Goal: Information Seeking & Learning: Learn about a topic

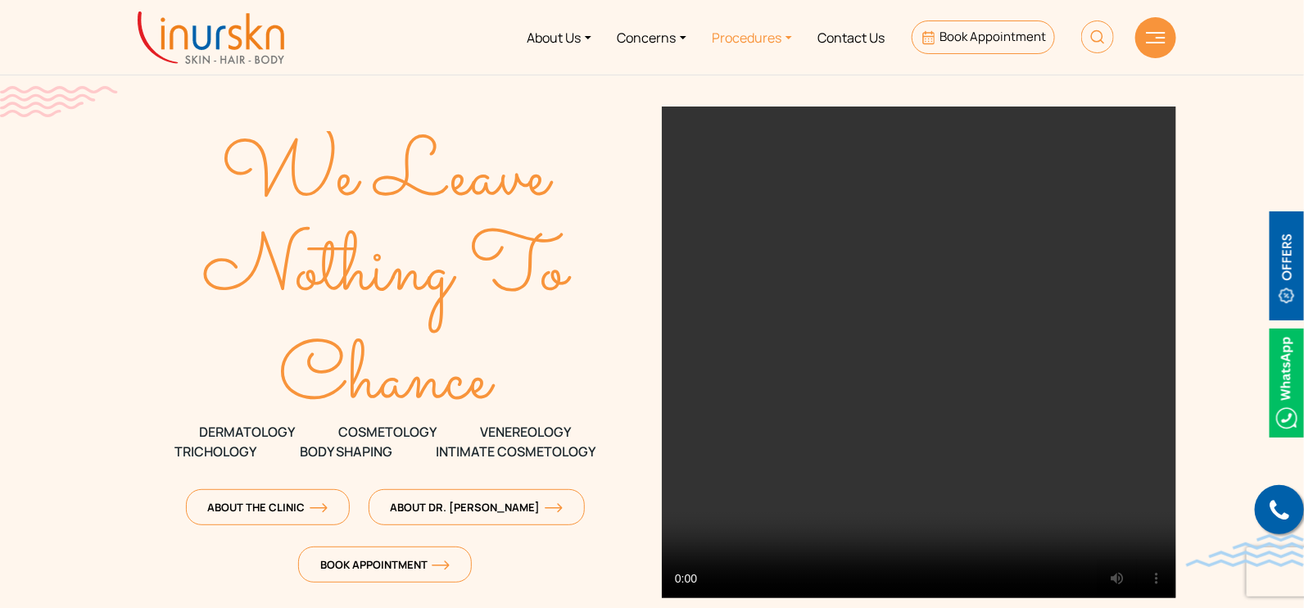
click at [752, 29] on link "Procedures" at bounding box center [753, 37] width 106 height 61
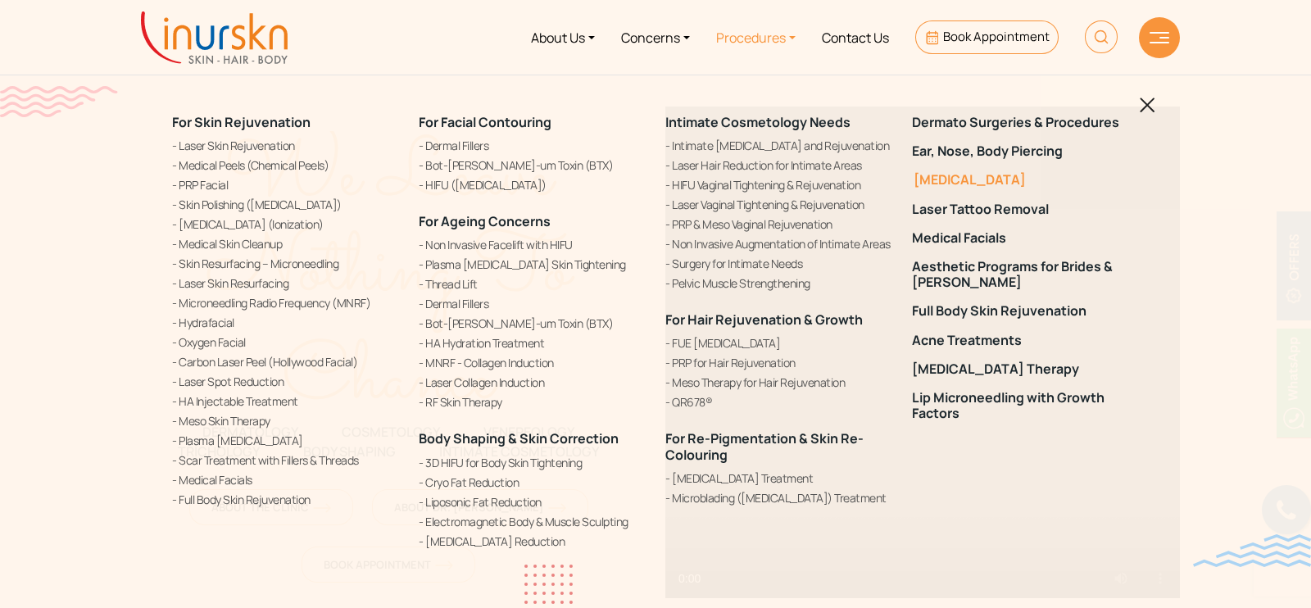
click at [1015, 179] on link "[MEDICAL_DATA]" at bounding box center [1025, 180] width 227 height 16
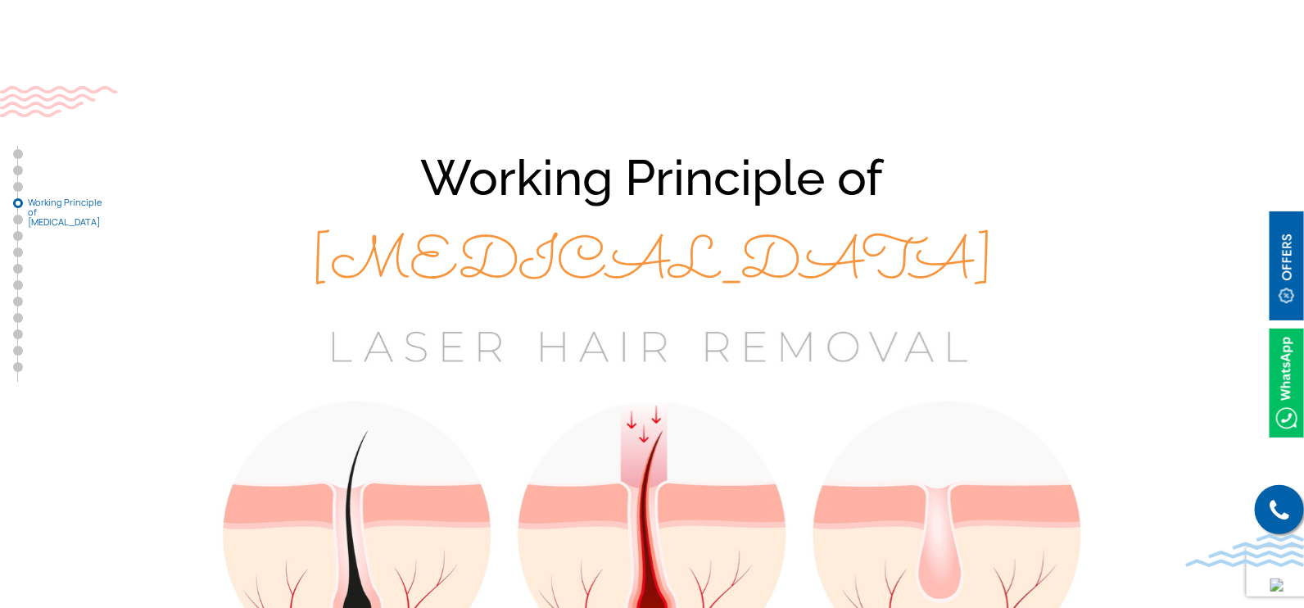
scroll to position [2683, 0]
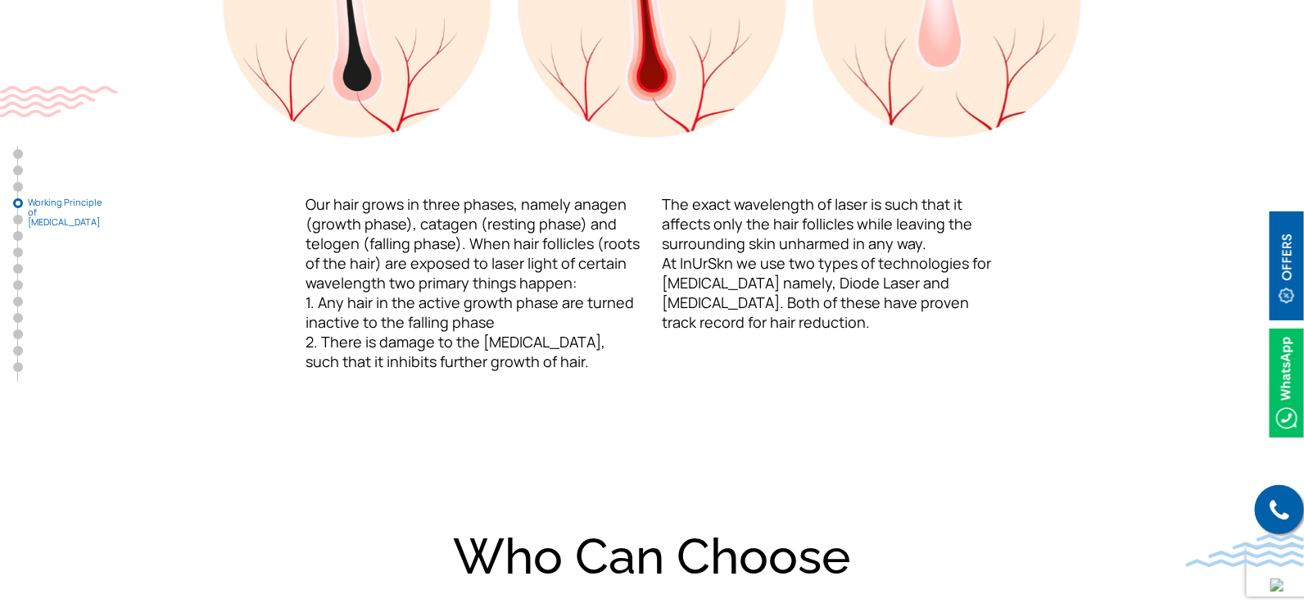
click at [1294, 256] on img at bounding box center [1287, 265] width 34 height 109
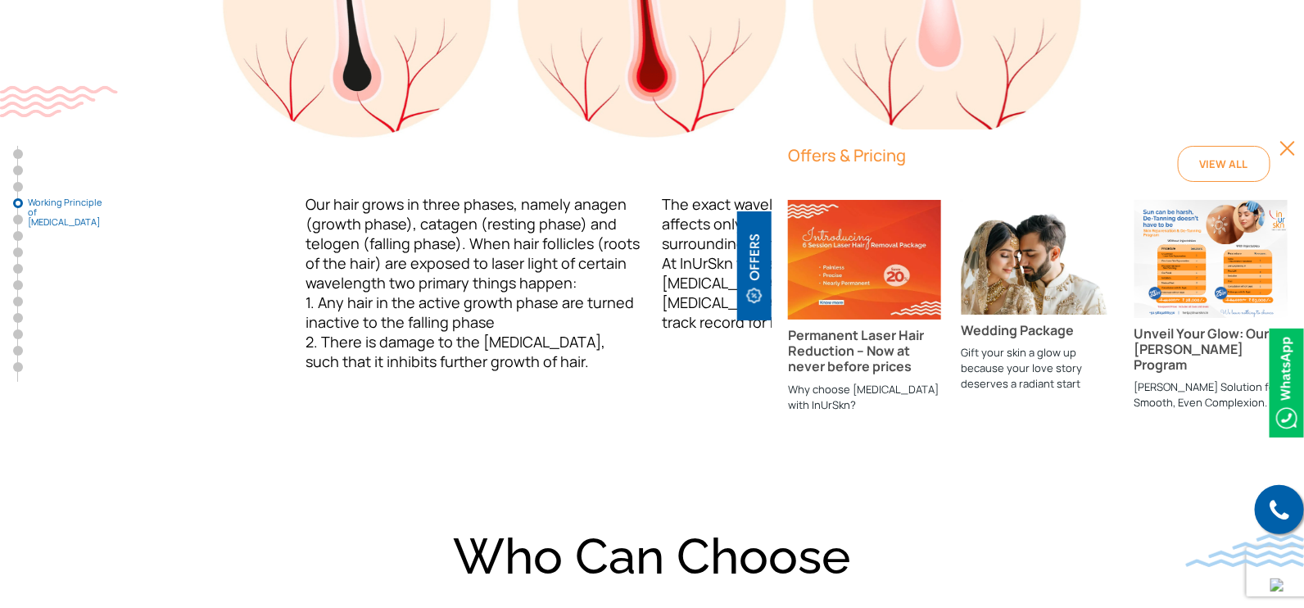
drag, startPoint x: 872, startPoint y: 264, endPoint x: 871, endPoint y: 276, distance: 12.3
click at [871, 264] on img at bounding box center [864, 260] width 153 height 120
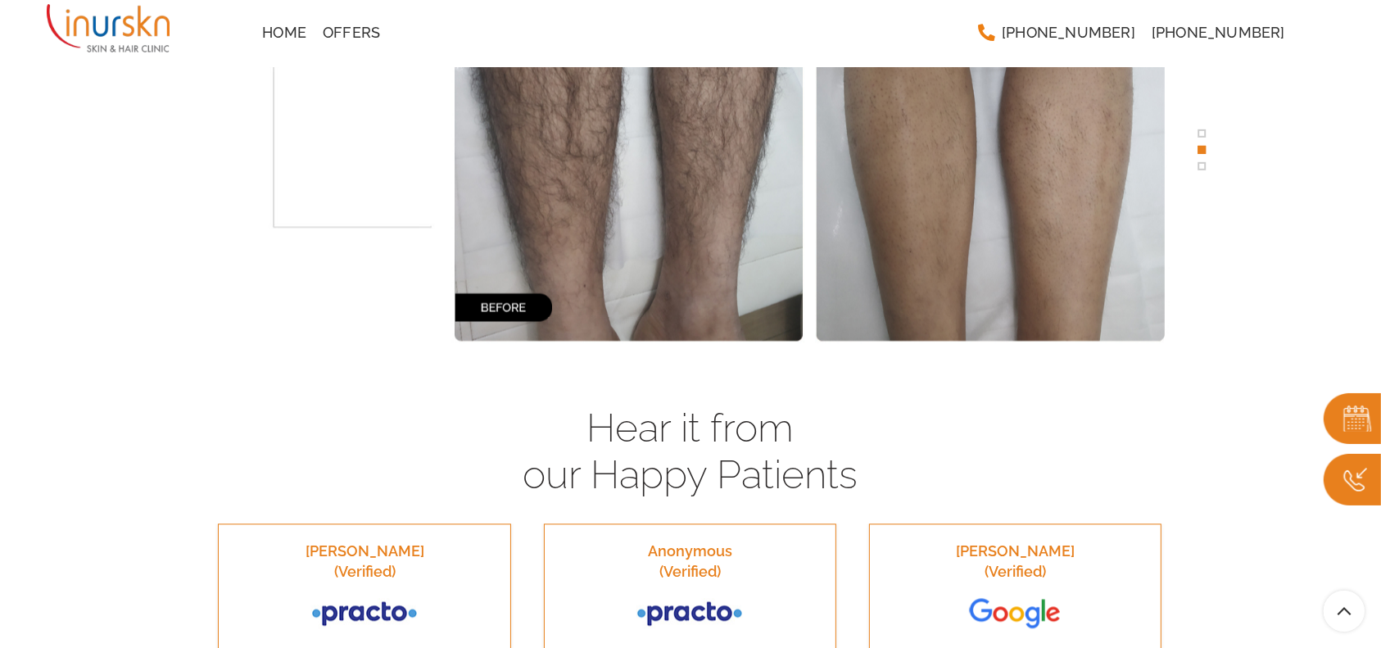
scroll to position [3605, 0]
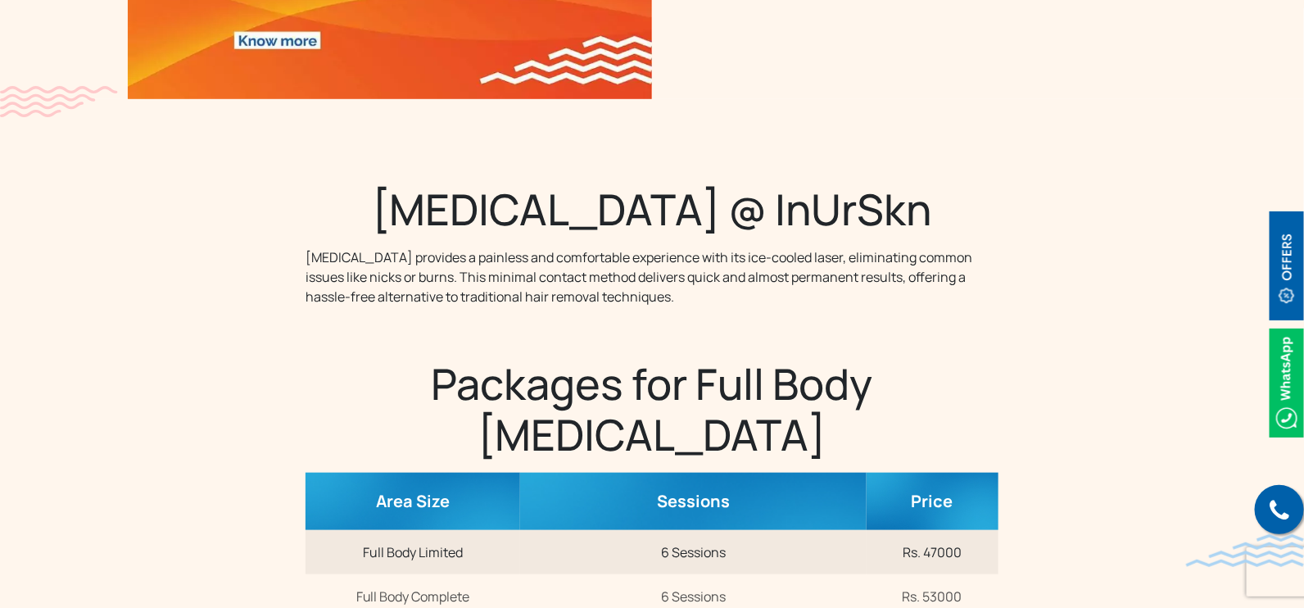
scroll to position [716, 0]
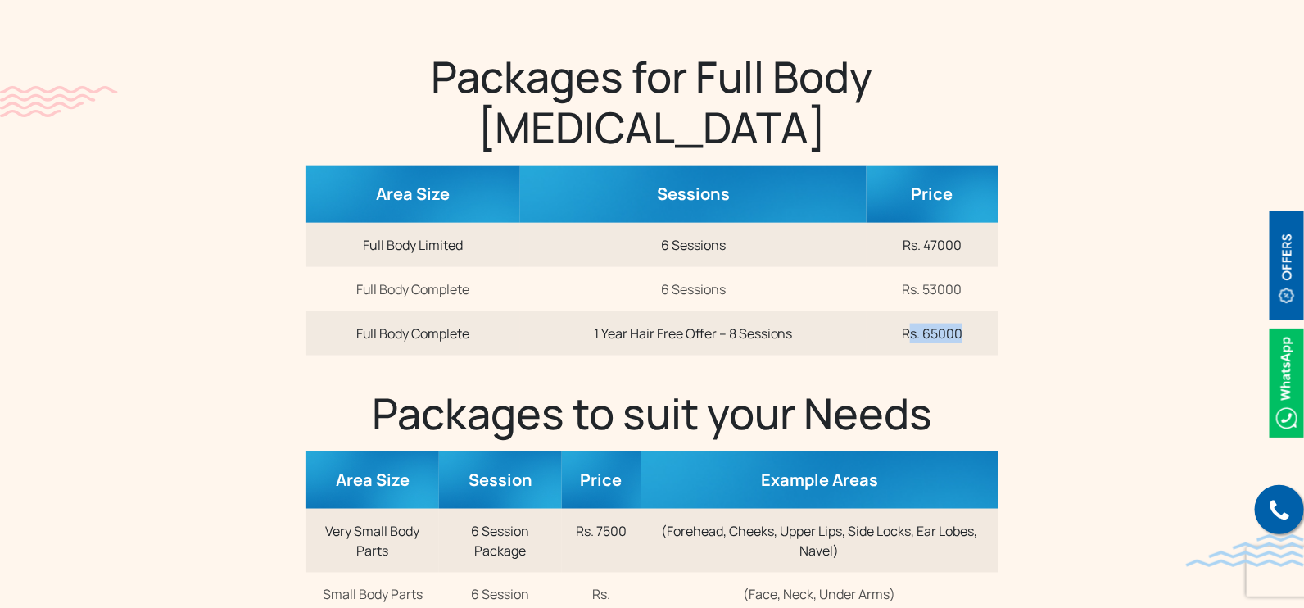
drag, startPoint x: 965, startPoint y: 300, endPoint x: 912, endPoint y: 300, distance: 53.3
click at [912, 311] on td "Rs. 65000" at bounding box center [933, 333] width 132 height 44
